Goal: Information Seeking & Learning: Understand process/instructions

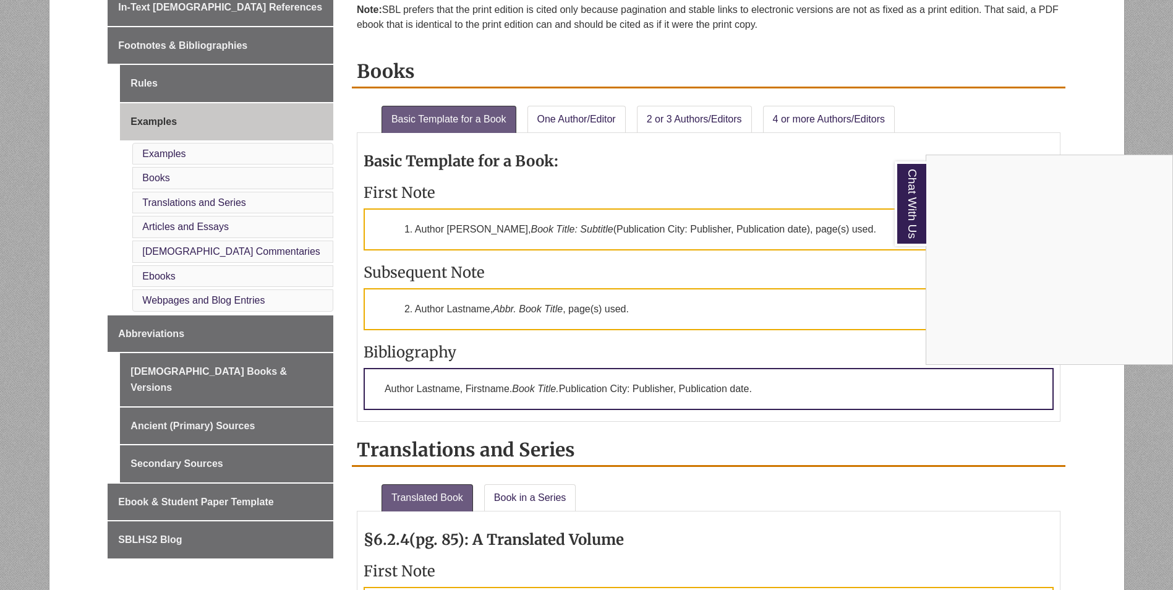
scroll to position [433, 0]
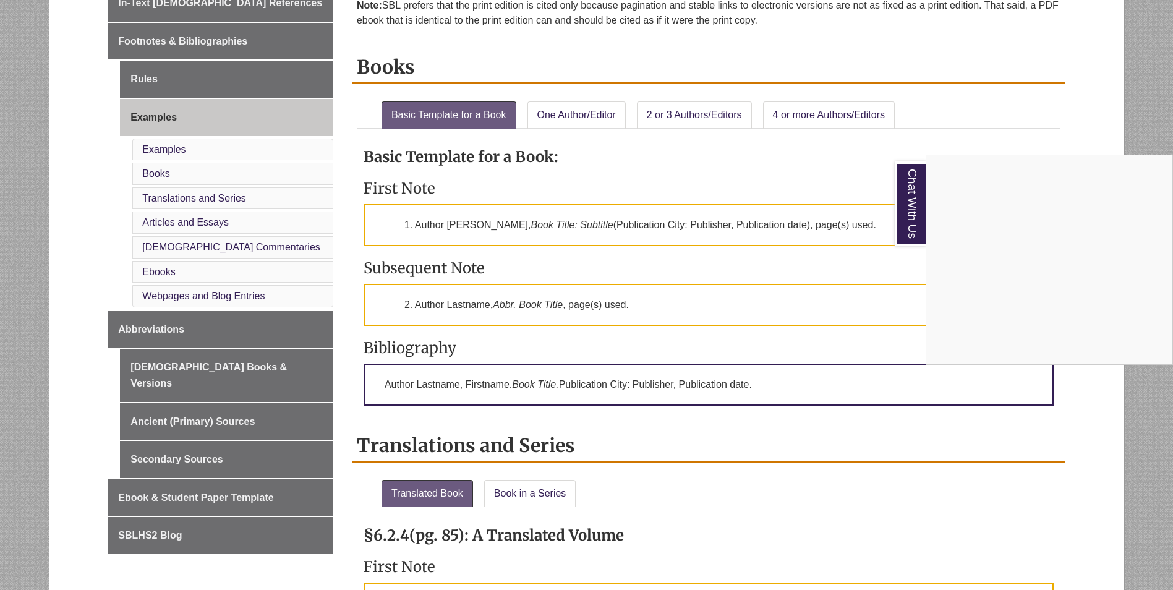
drag, startPoint x: 200, startPoint y: 410, endPoint x: 190, endPoint y: 405, distance: 11.6
click at [200, 410] on div "Chat With Us" at bounding box center [586, 295] width 1173 height 590
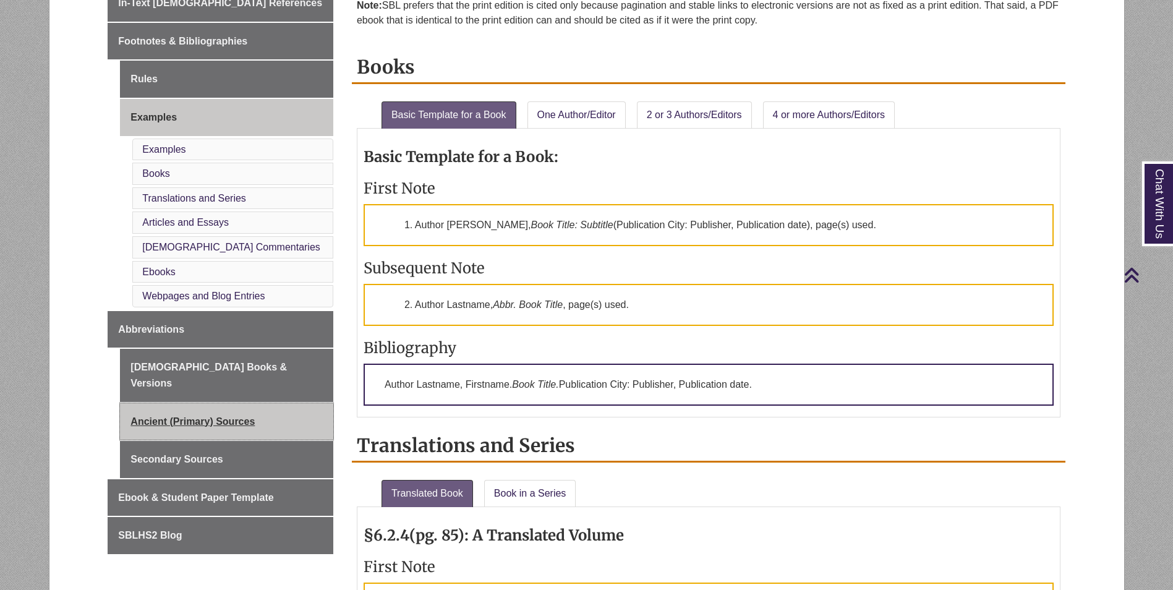
click at [180, 403] on link "Ancient (Primary) Sources" at bounding box center [226, 421] width 213 height 37
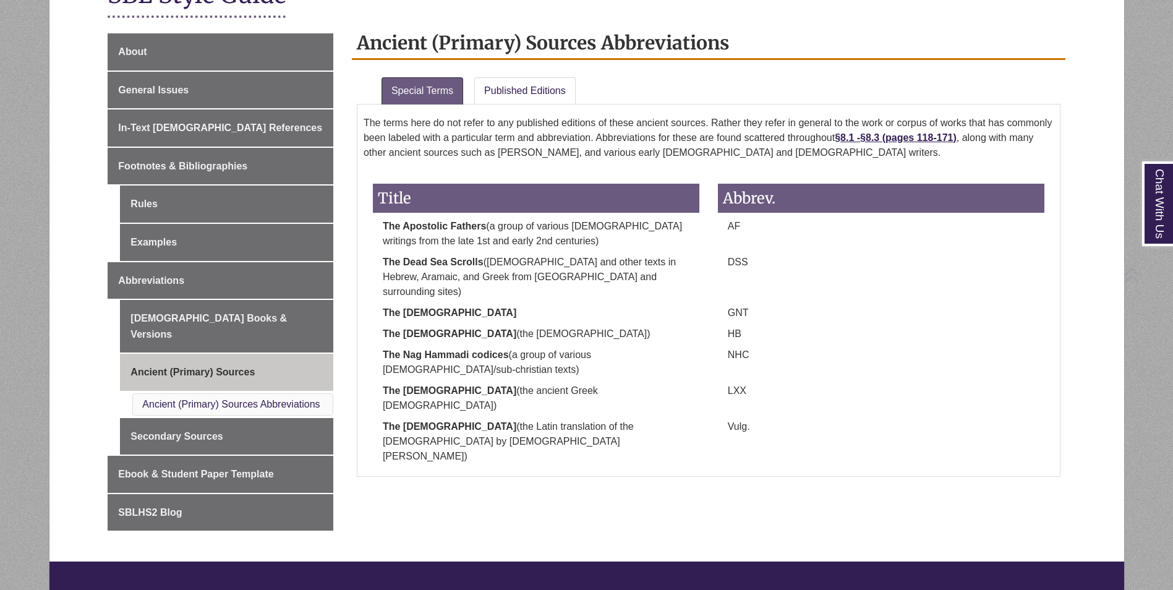
scroll to position [309, 0]
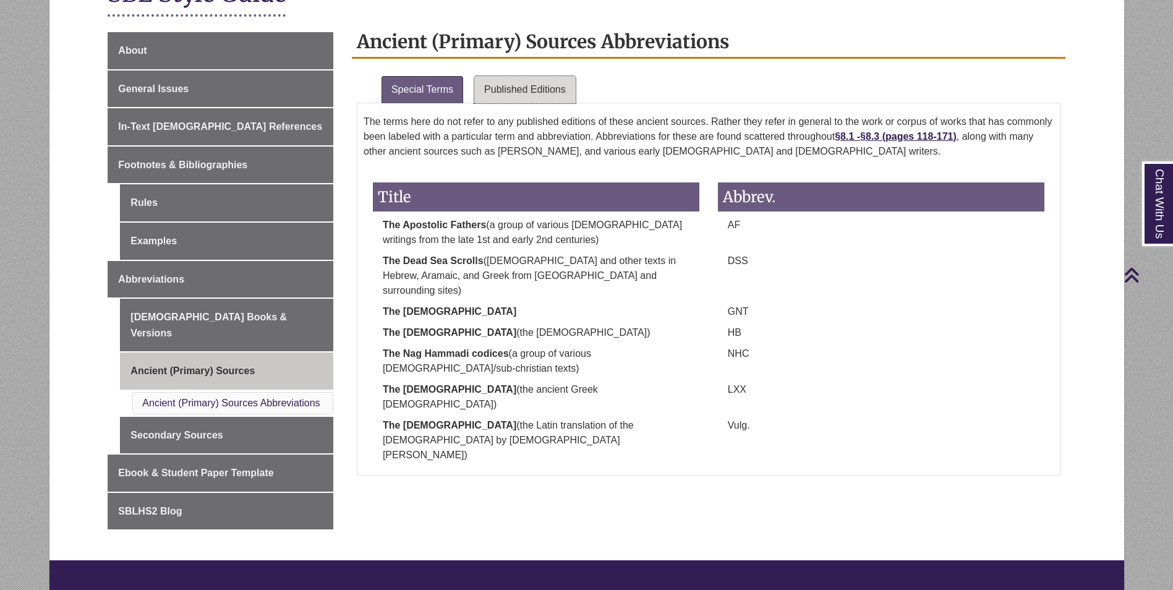
click at [516, 90] on link "Published Editions" at bounding box center [524, 89] width 101 height 27
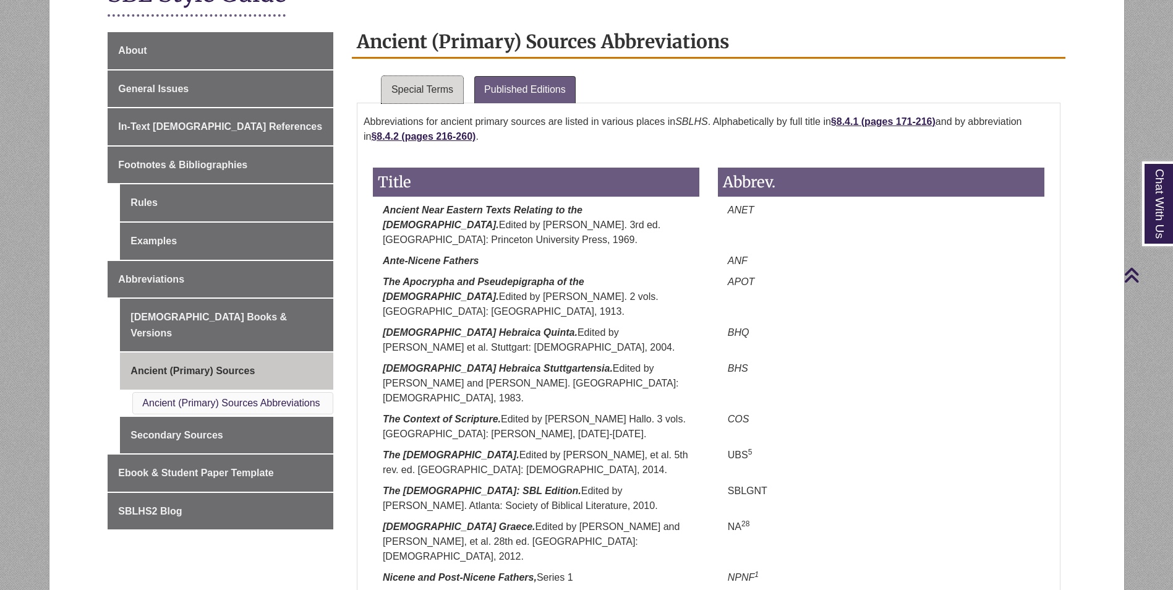
click at [417, 90] on link "Special Terms" at bounding box center [422, 89] width 82 height 27
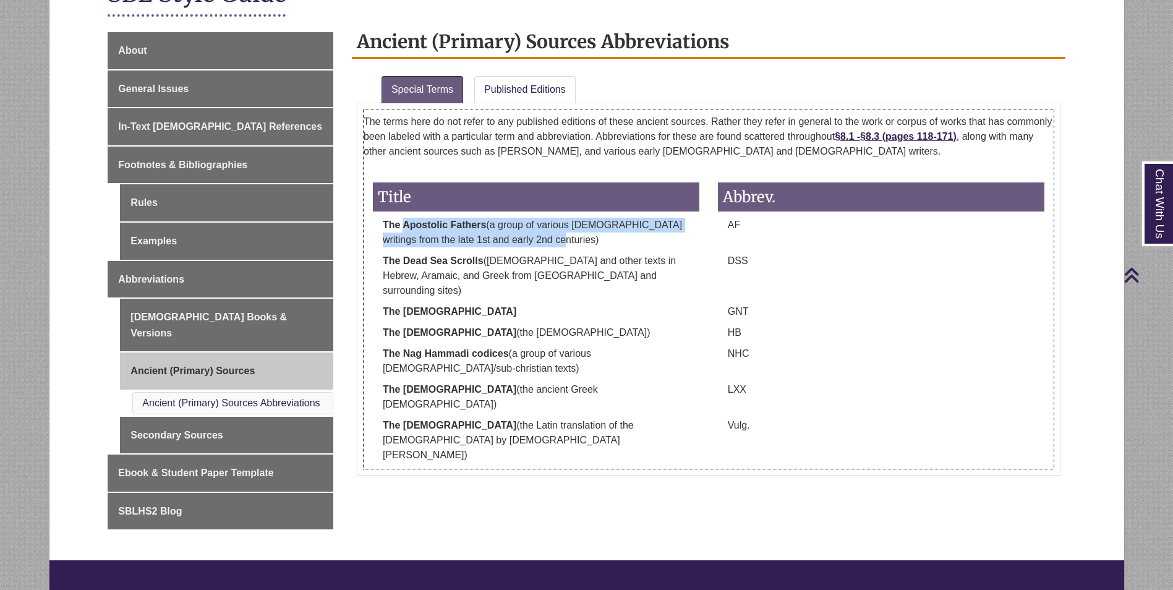
drag, startPoint x: 402, startPoint y: 226, endPoint x: 542, endPoint y: 240, distance: 139.8
click at [542, 240] on p "The Apostolic Fathers (a group of various Christian writings from the late 1st …" at bounding box center [536, 233] width 326 height 30
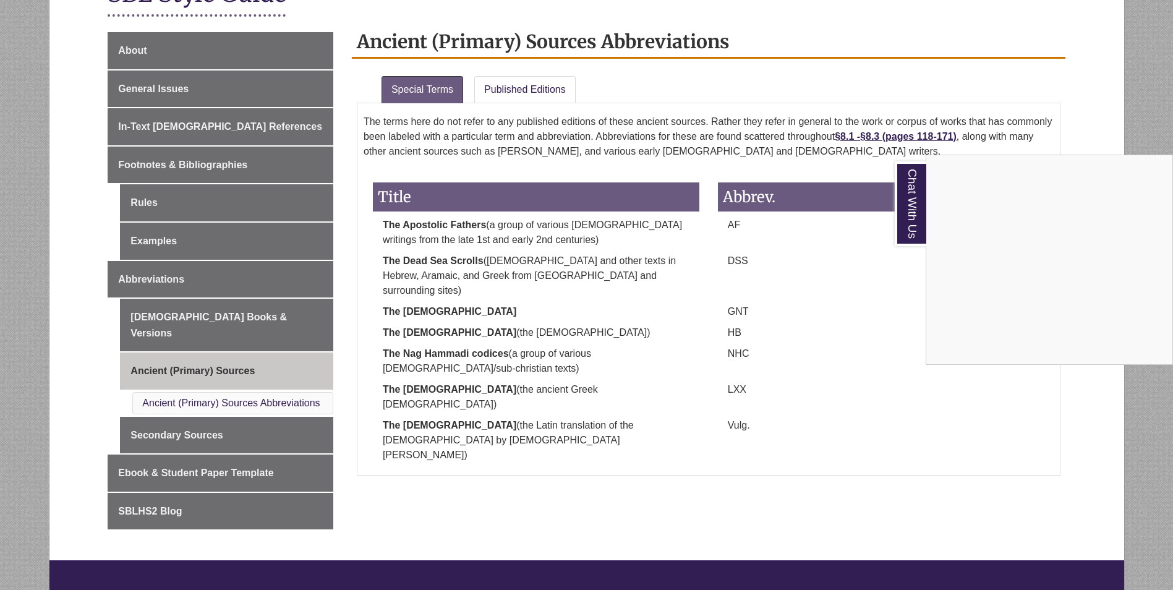
click at [193, 418] on div "Chat With Us" at bounding box center [586, 295] width 1173 height 590
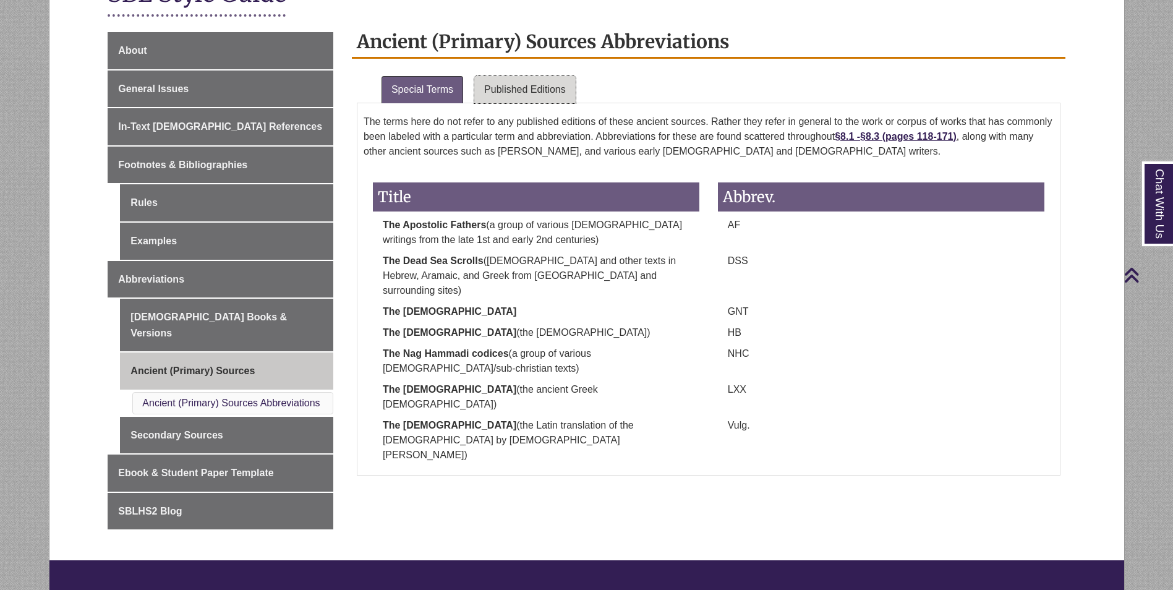
click at [485, 81] on link "Published Editions" at bounding box center [524, 89] width 101 height 27
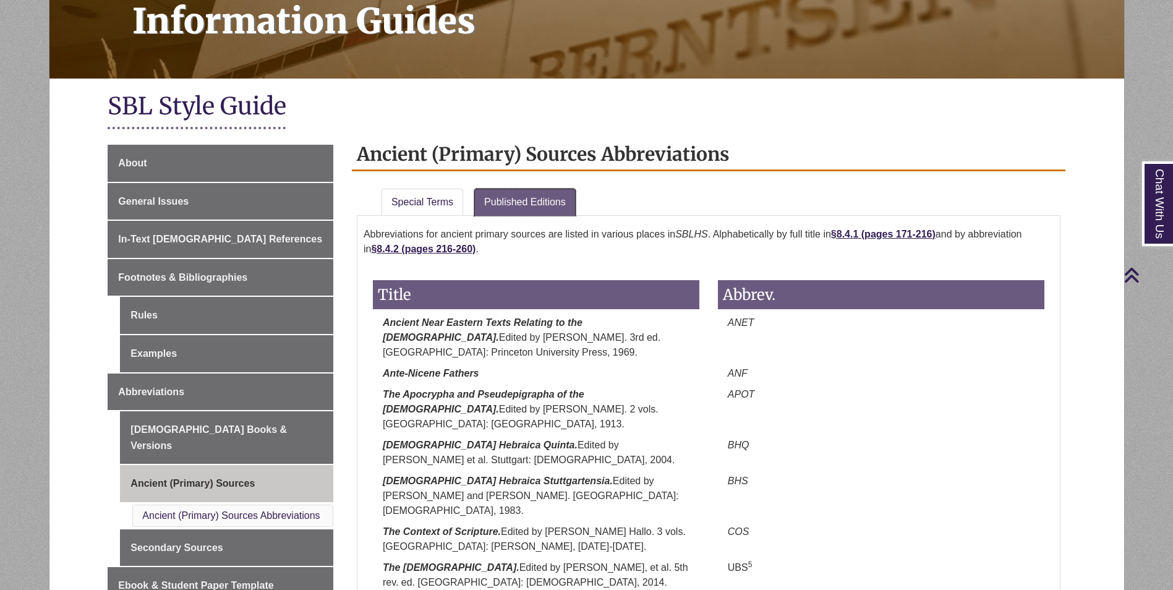
scroll to position [124, 0]
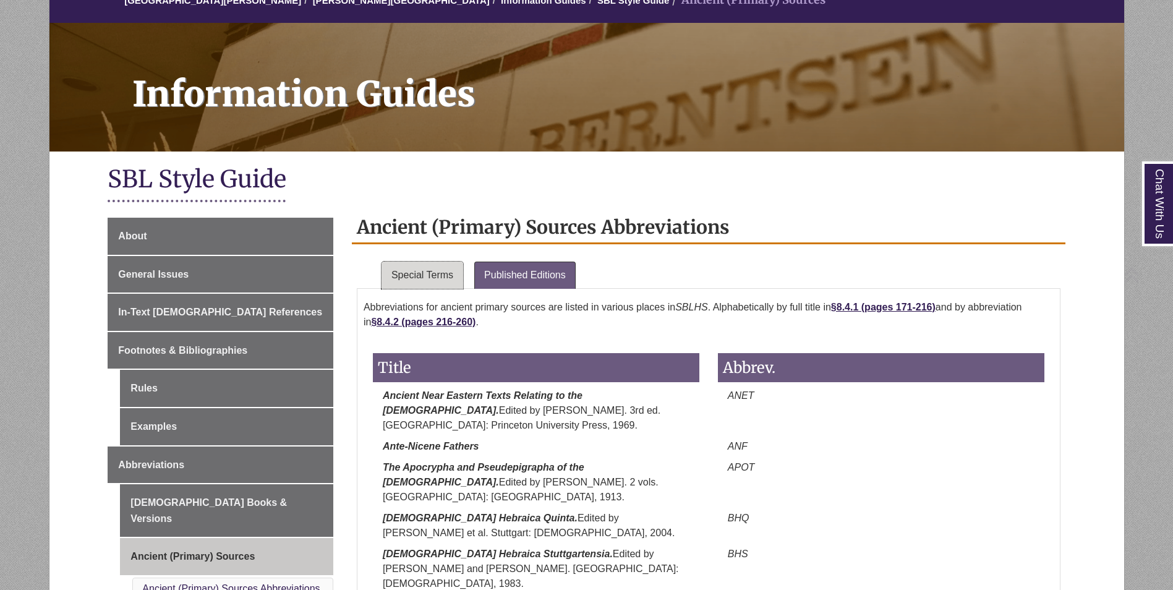
click at [450, 280] on link "Special Terms" at bounding box center [422, 274] width 82 height 27
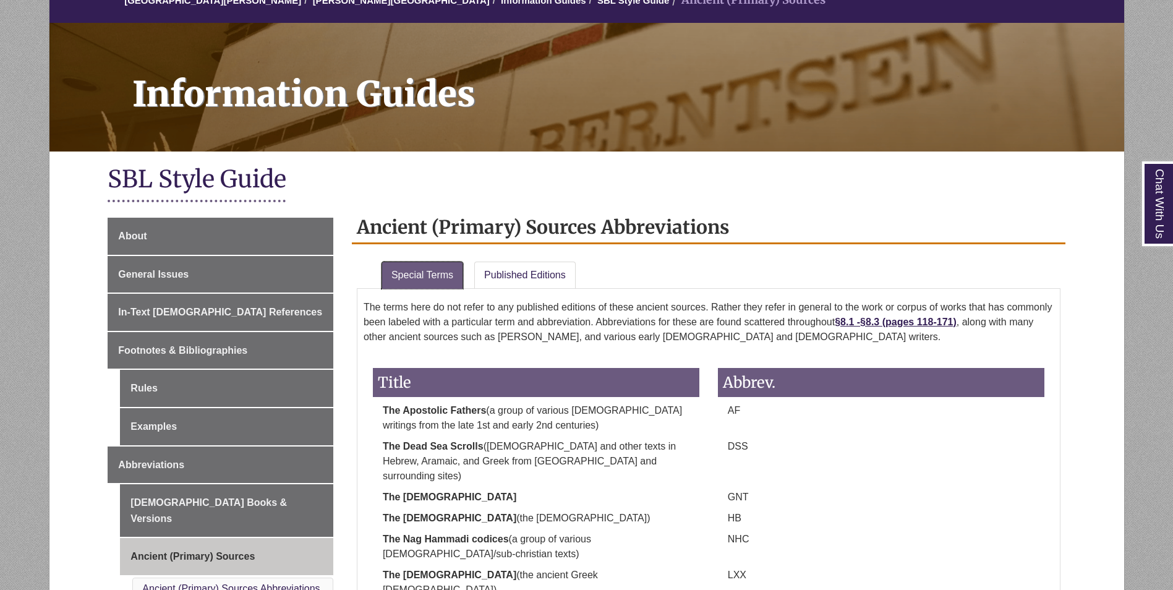
scroll to position [309, 0]
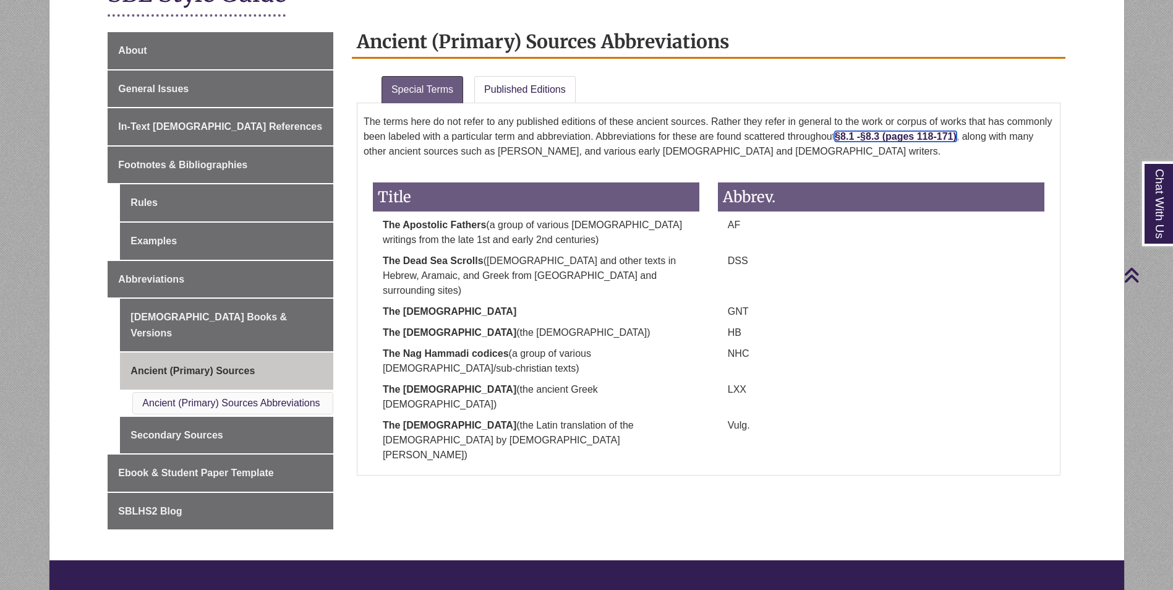
click at [869, 136] on strong "§8.3 (pages 118-171)" at bounding box center [908, 136] width 96 height 11
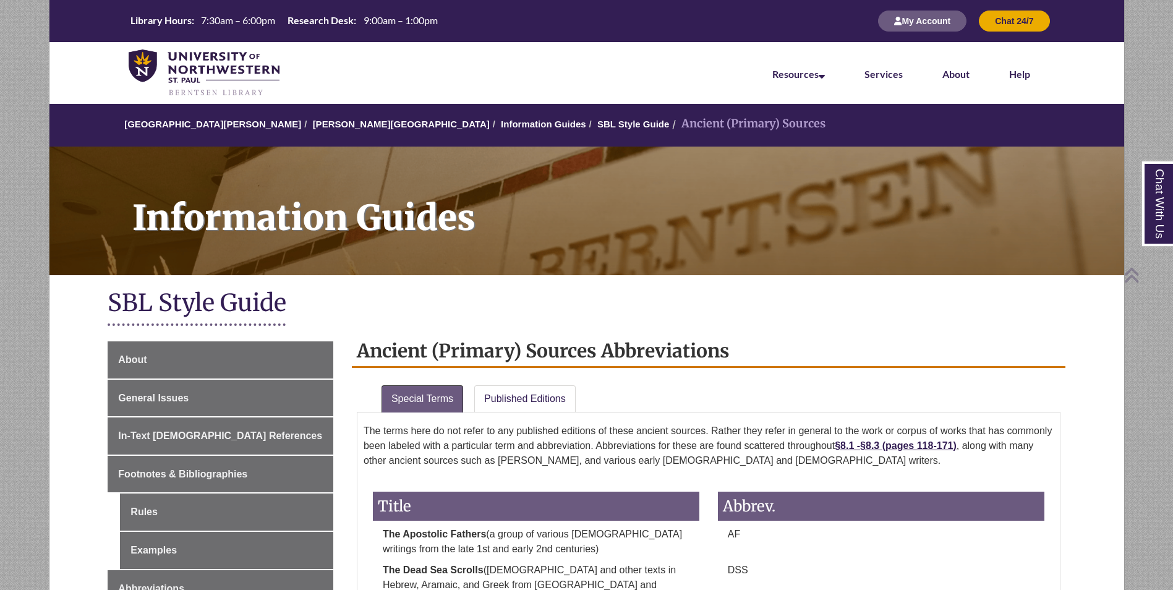
scroll to position [309, 0]
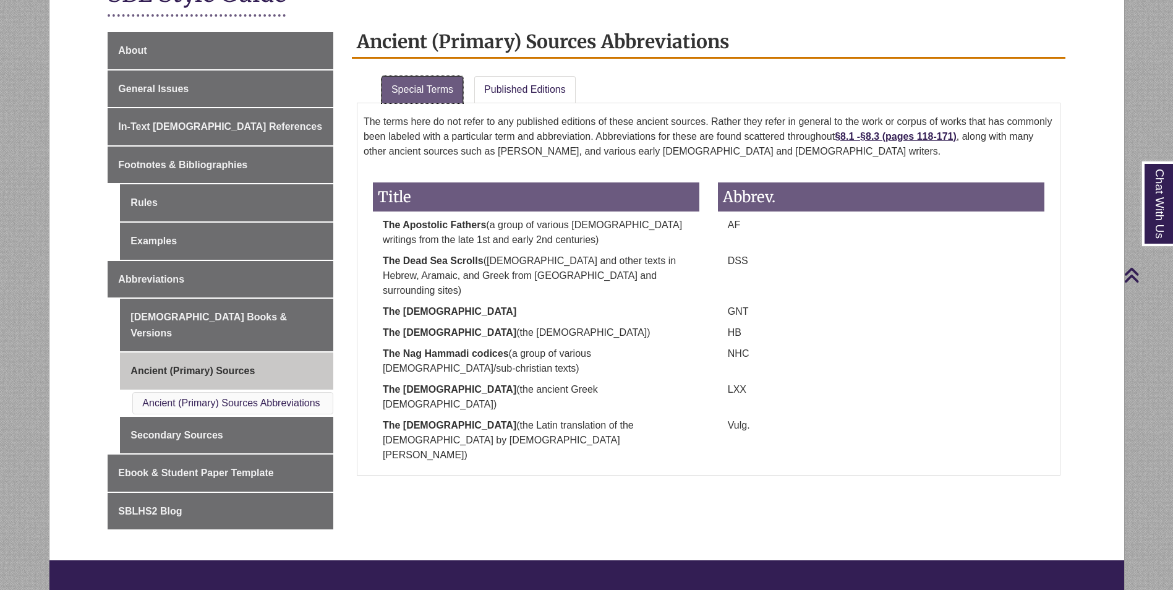
click at [419, 91] on link "Special Terms" at bounding box center [422, 89] width 82 height 27
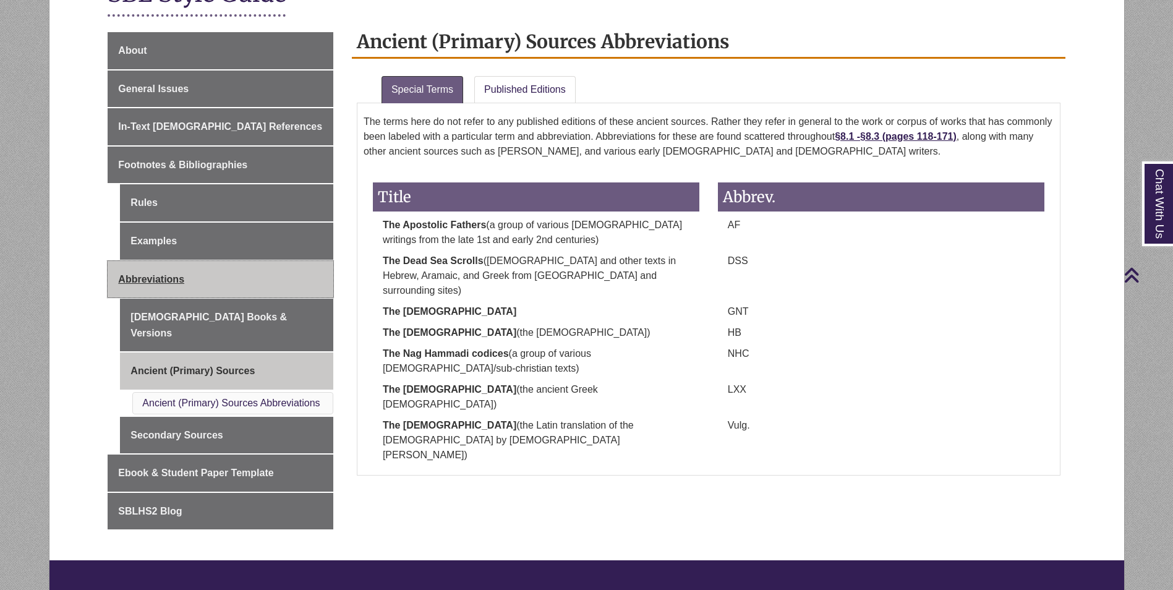
click at [193, 284] on link "Abbreviations" at bounding box center [221, 279] width 226 height 37
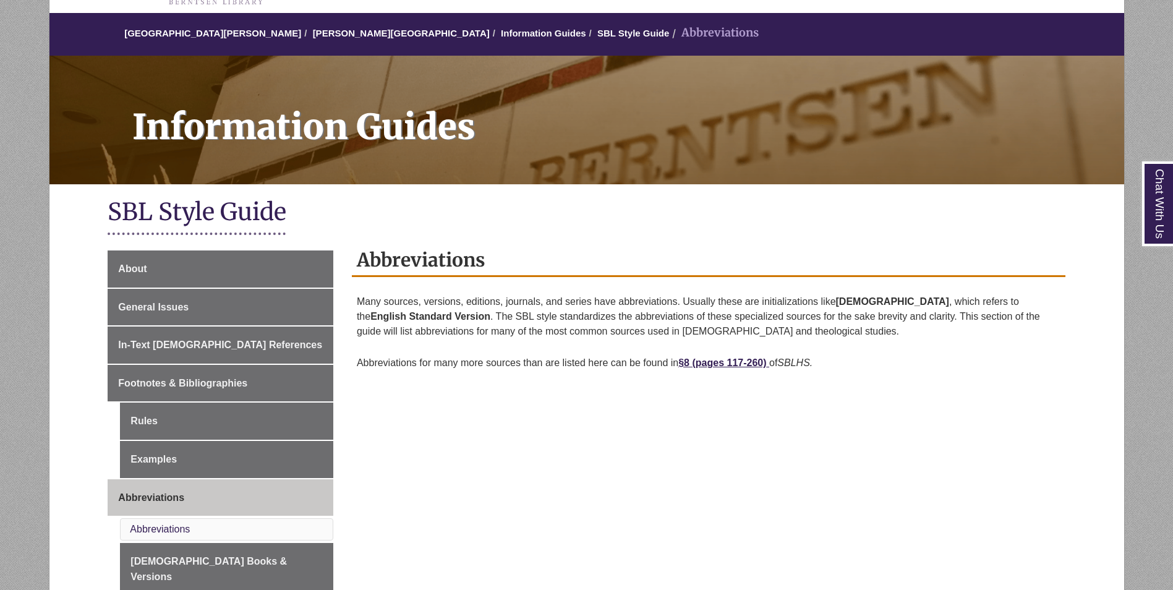
scroll to position [309, 0]
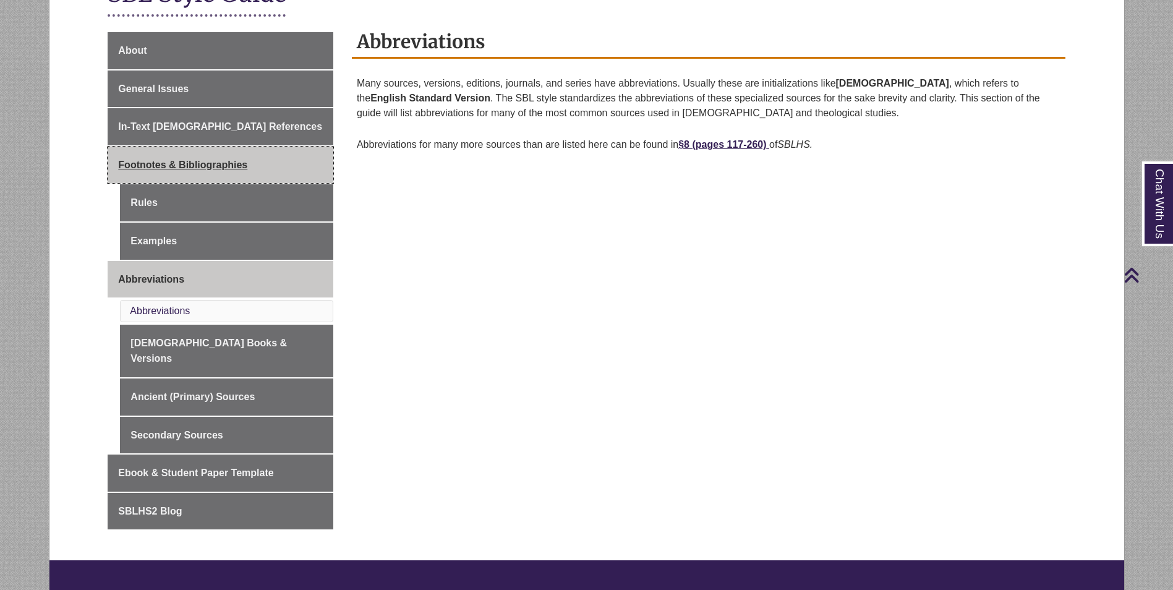
click at [213, 169] on span "Footnotes & Bibliographies" at bounding box center [182, 164] width 129 height 11
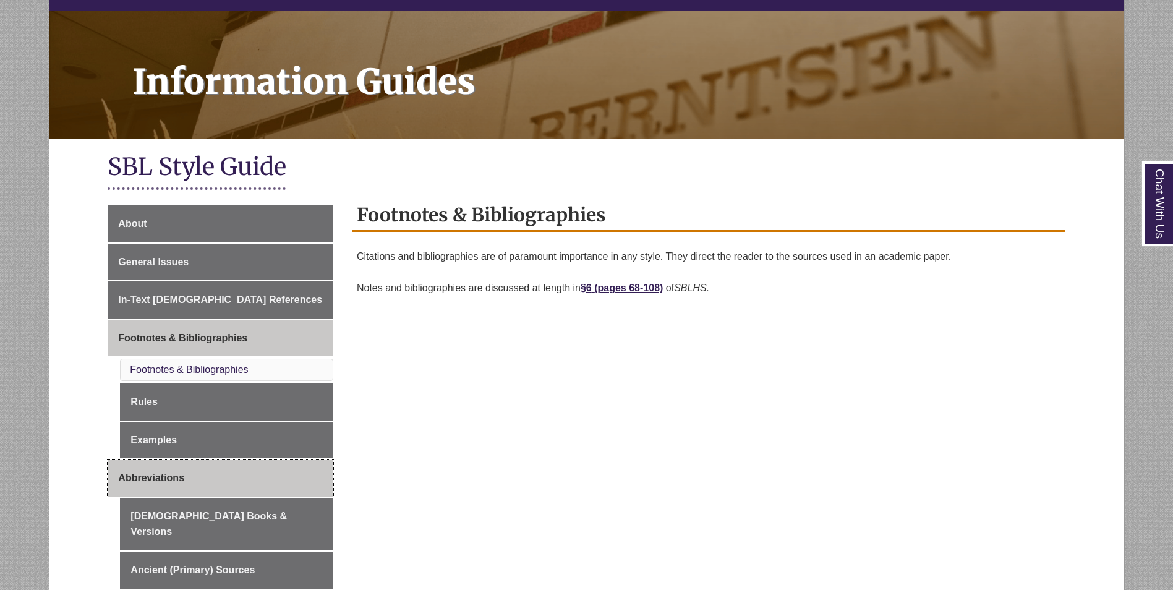
scroll to position [309, 0]
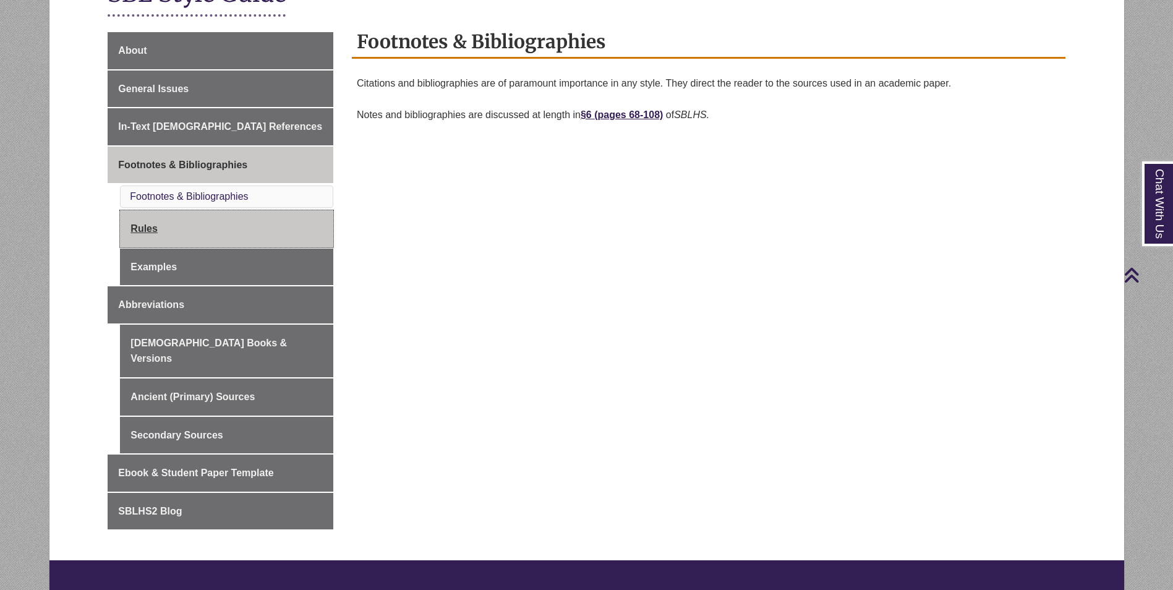
click at [210, 239] on link "Rules" at bounding box center [226, 228] width 213 height 37
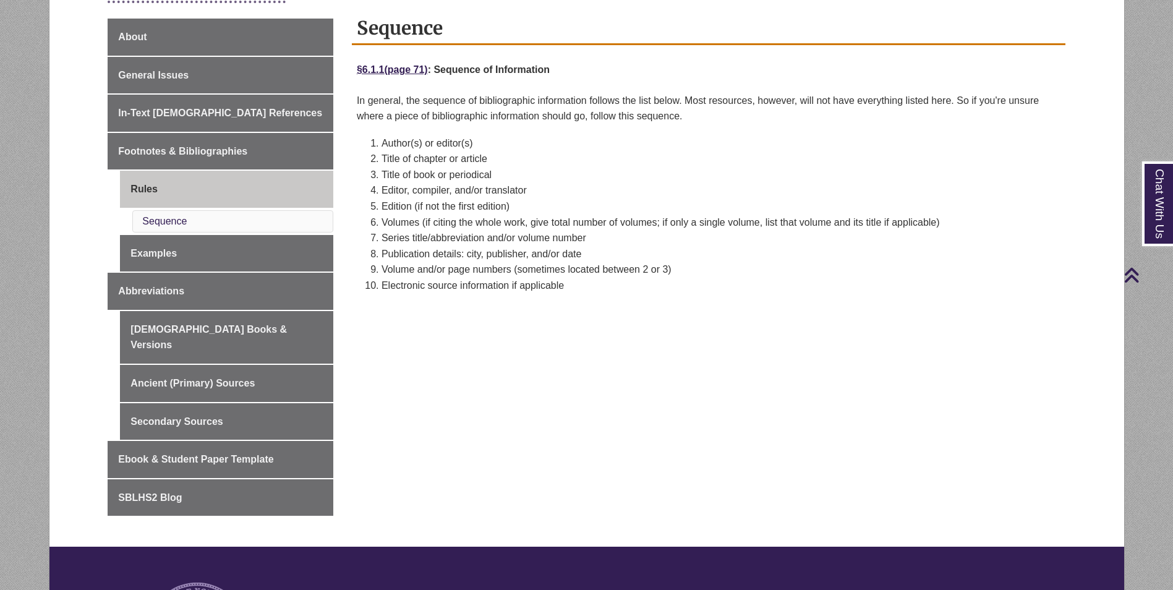
scroll to position [247, 0]
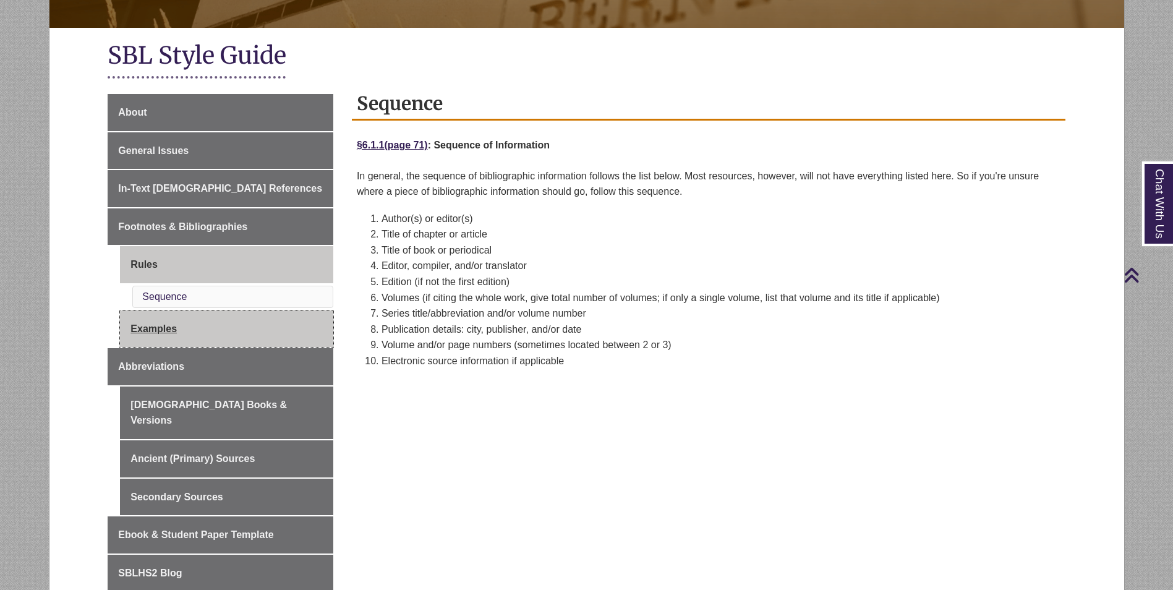
click at [179, 328] on link "Examples" at bounding box center [226, 328] width 213 height 37
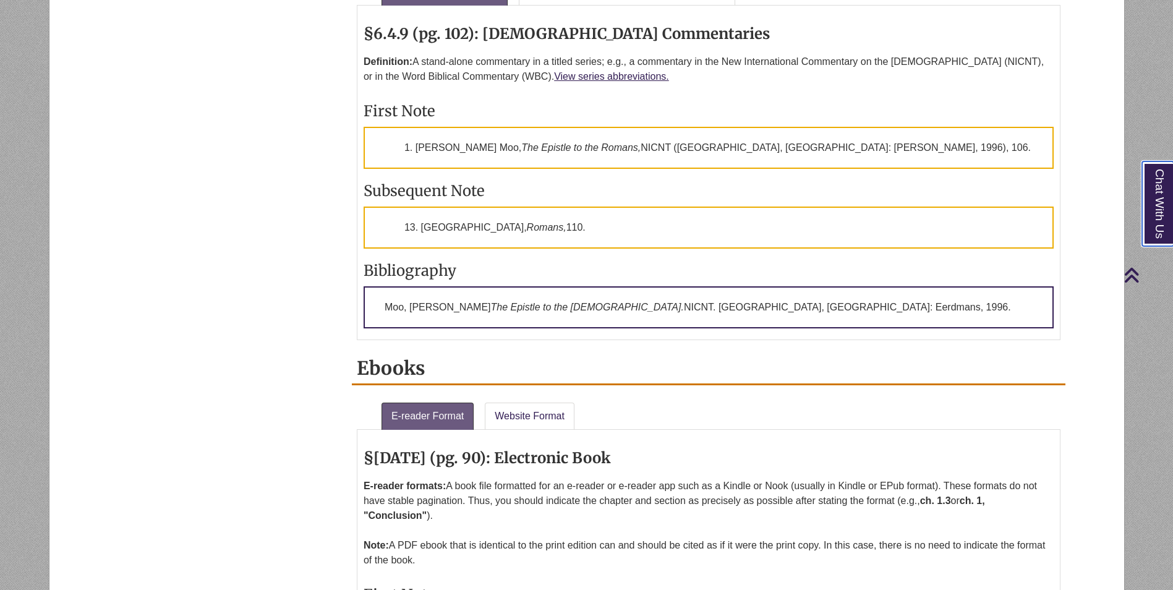
scroll to position [1630, 0]
